Goal: Check status: Check status

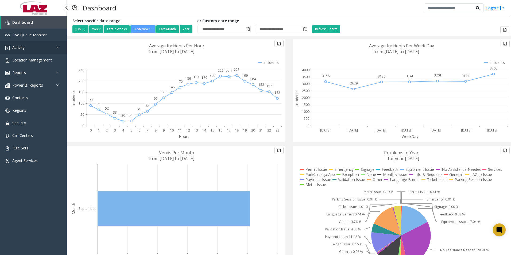
click at [20, 45] on span "Activity" at bounding box center [18, 47] width 12 height 5
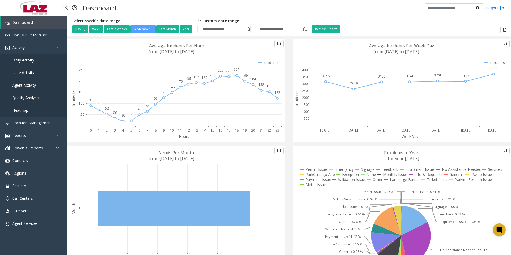
click at [28, 83] on span "Agent Activity" at bounding box center [24, 85] width 24 height 5
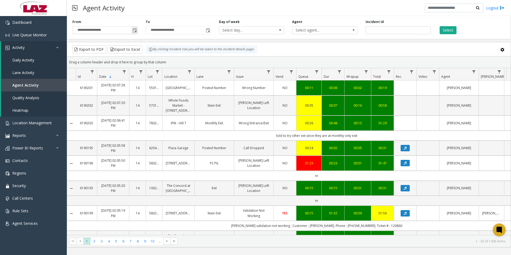
click at [136, 31] on span "Toggle popup" at bounding box center [135, 30] width 4 height 4
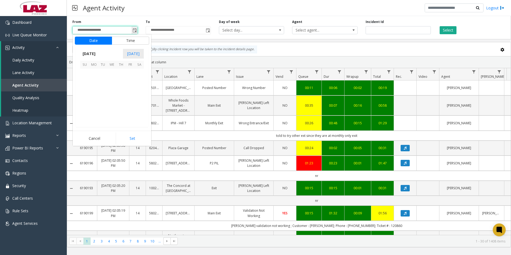
scroll to position [95970, 0]
click at [84, 110] on span "28" at bounding box center [84, 109] width 9 height 9
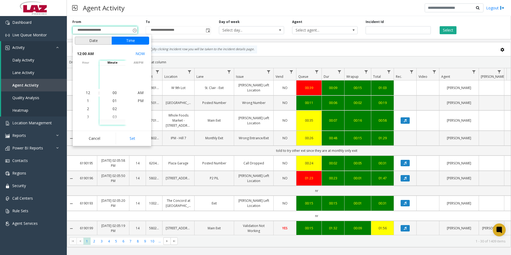
click at [96, 41] on button "Date" at bounding box center [93, 41] width 37 height 8
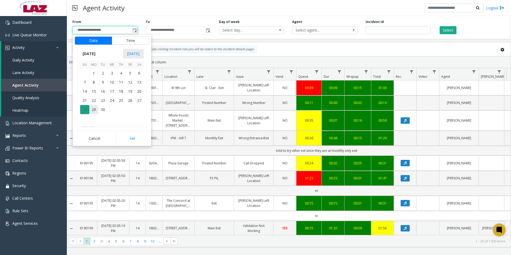
click at [84, 110] on span "28" at bounding box center [84, 109] width 9 height 9
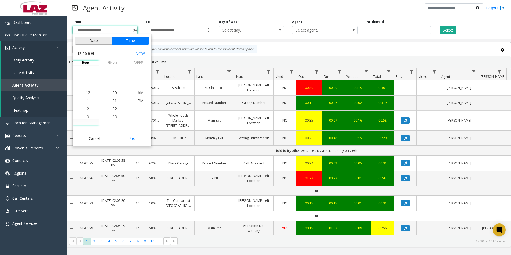
click at [85, 40] on button "Date" at bounding box center [93, 41] width 37 height 8
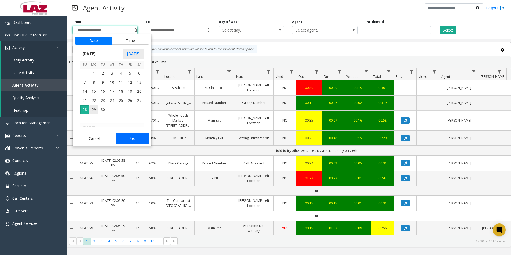
click at [132, 138] on button "Set" at bounding box center [133, 139] width 34 height 12
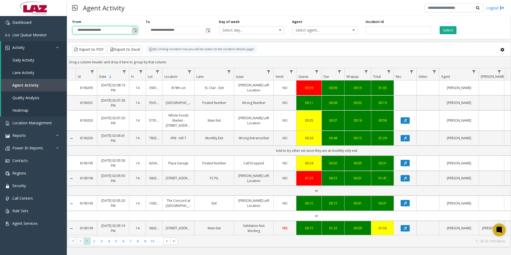
click at [134, 30] on span "Toggle popup" at bounding box center [135, 30] width 4 height 4
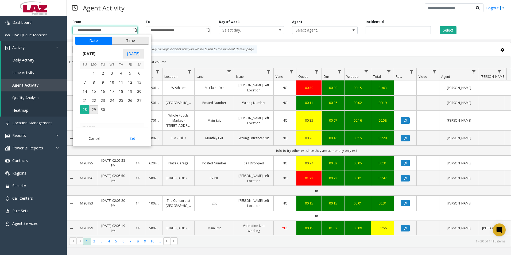
click at [131, 41] on button "Time" at bounding box center [130, 41] width 37 height 8
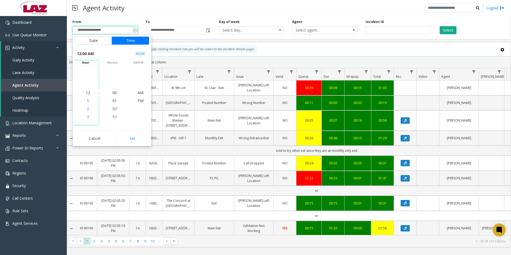
click at [87, 109] on span "2" at bounding box center [88, 108] width 2 height 5
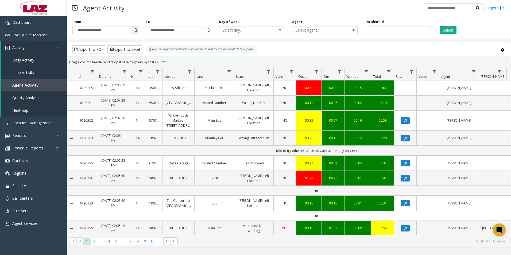
click at [134, 30] on span "Toggle popup" at bounding box center [135, 30] width 4 height 4
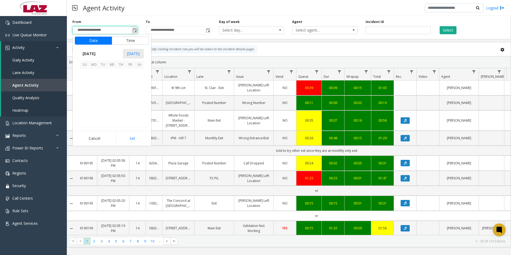
scroll to position [95970, 0]
click at [125, 41] on button "Time" at bounding box center [130, 41] width 37 height 8
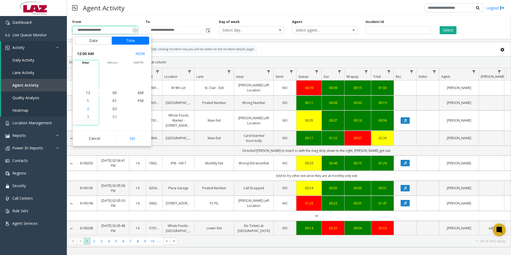
click at [87, 108] on span "2" at bounding box center [88, 108] width 2 height 5
click at [139, 100] on span "PM" at bounding box center [141, 100] width 6 height 5
click at [135, 138] on button "Set" at bounding box center [133, 139] width 34 height 12
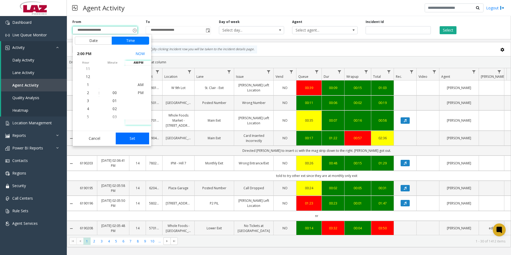
type input "**********"
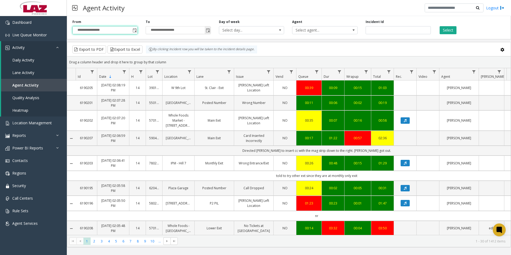
click at [208, 30] on span "Toggle popup" at bounding box center [208, 30] width 4 height 4
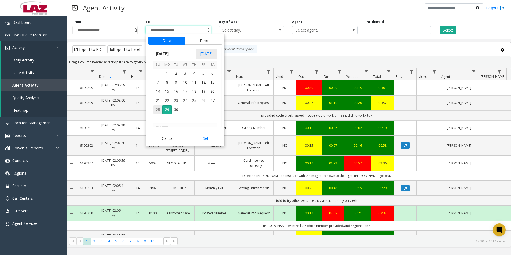
click at [158, 110] on span "28" at bounding box center [157, 109] width 9 height 9
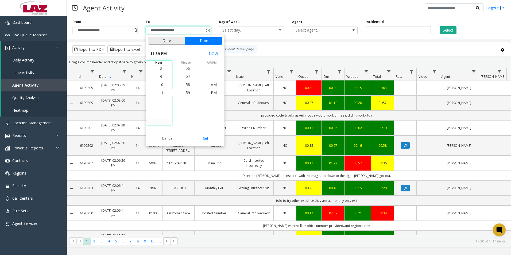
click at [159, 44] on button "Date" at bounding box center [166, 41] width 37 height 8
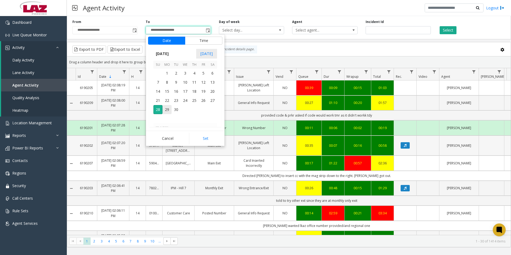
click at [202, 136] on button "Set" at bounding box center [206, 139] width 34 height 12
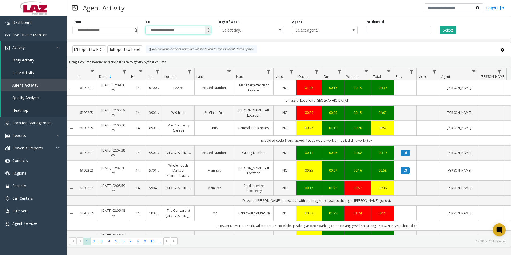
click at [208, 30] on span "Toggle popup" at bounding box center [208, 30] width 4 height 4
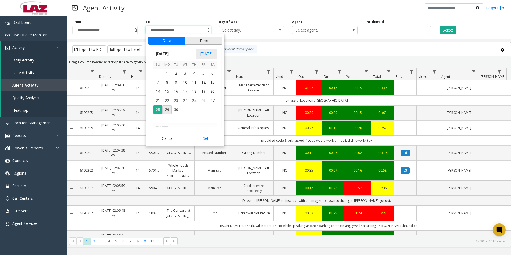
click at [203, 39] on button "Time" at bounding box center [203, 41] width 37 height 8
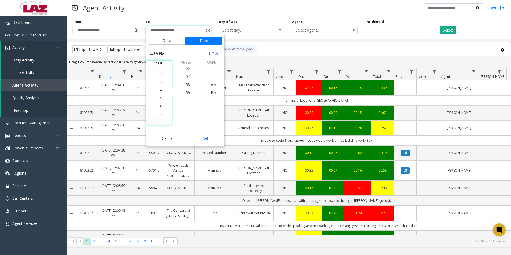
scroll to position [128, 0]
click at [160, 93] on span "4" at bounding box center [161, 92] width 2 height 5
click at [186, 84] on span "00" at bounding box center [188, 84] width 4 height 5
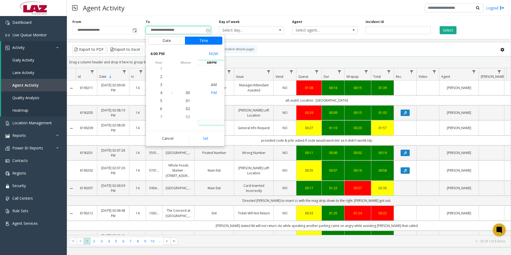
click at [211, 92] on span "PM" at bounding box center [214, 92] width 6 height 5
click at [210, 138] on button "Set" at bounding box center [206, 139] width 34 height 12
type input "**********"
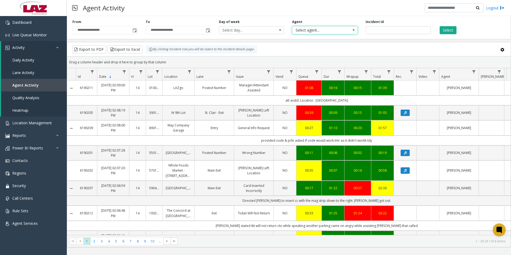
click at [312, 30] on span "Select agent..." at bounding box center [319, 29] width 52 height 7
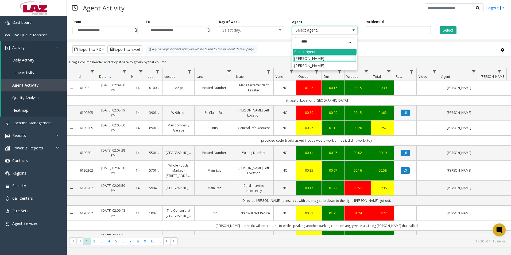
type input "*****"
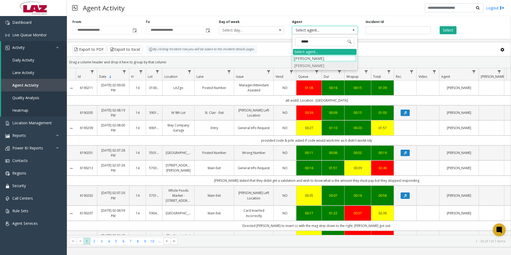
click at [309, 65] on li "[PERSON_NAME]" at bounding box center [325, 65] width 64 height 7
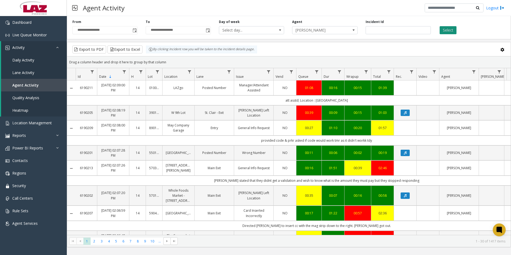
click at [448, 30] on button "Select" at bounding box center [448, 30] width 17 height 8
